Goal: Information Seeking & Learning: Learn about a topic

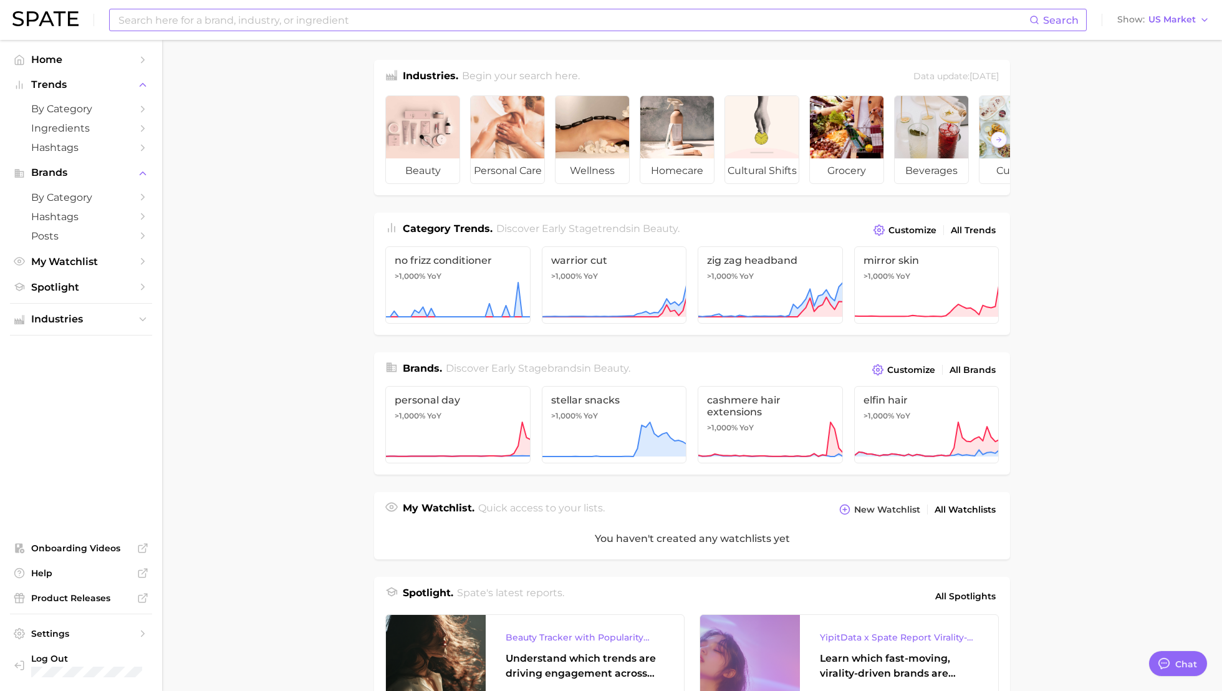
type textarea "x"
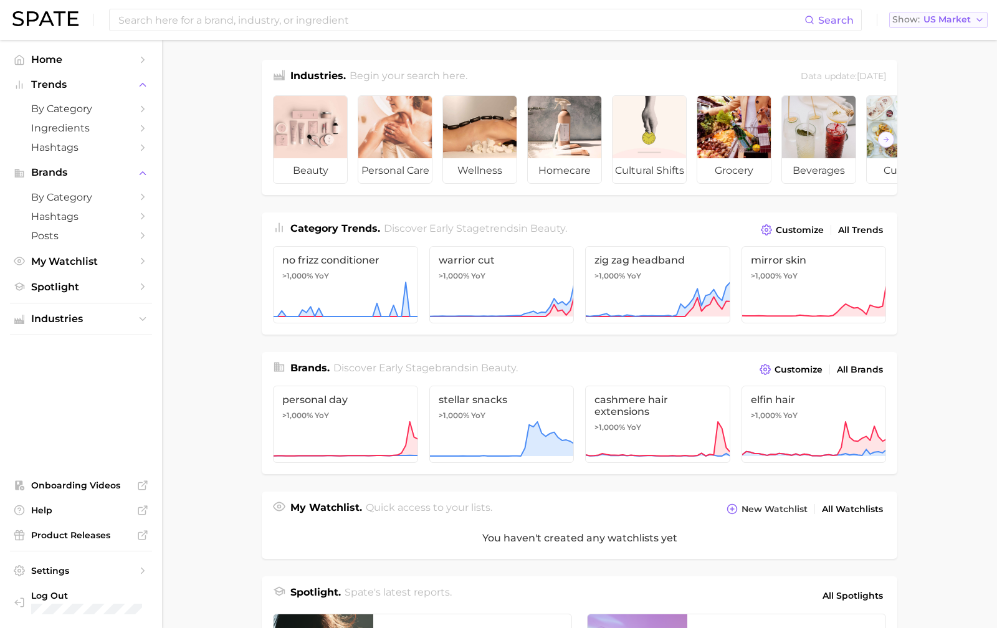
click at [944, 16] on span "US Market" at bounding box center [947, 19] width 47 height 7
click at [954, 172] on main "Industries. Begin your search here. Data update: [DATE] beauty personal care we…" at bounding box center [579, 517] width 835 height 954
click at [118, 107] on span "by Category" at bounding box center [81, 109] width 100 height 12
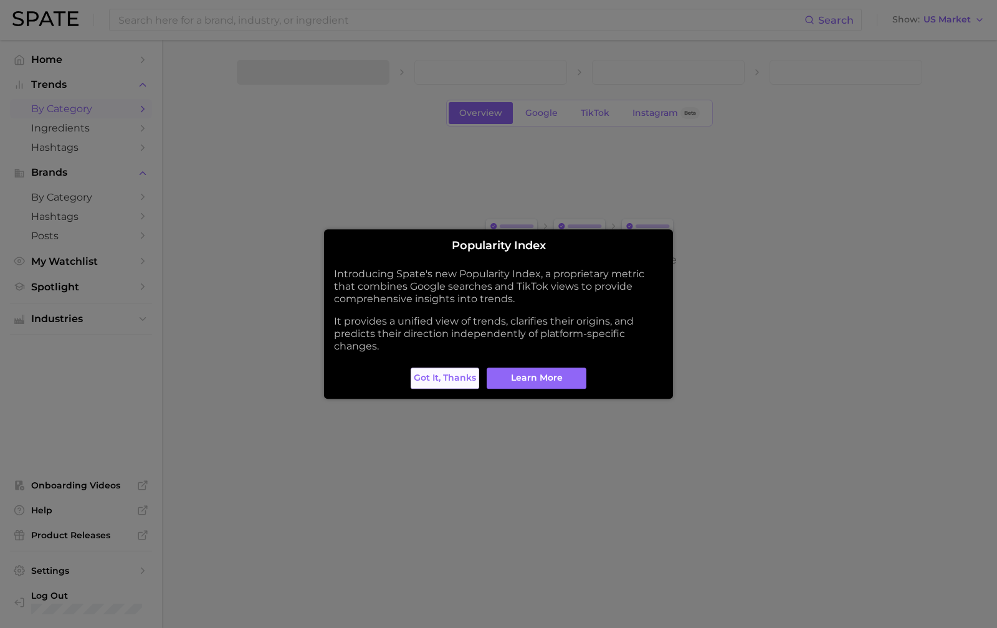
click at [469, 380] on span "Got it, thanks" at bounding box center [445, 378] width 62 height 11
